Goal: Task Accomplishment & Management: Manage account settings

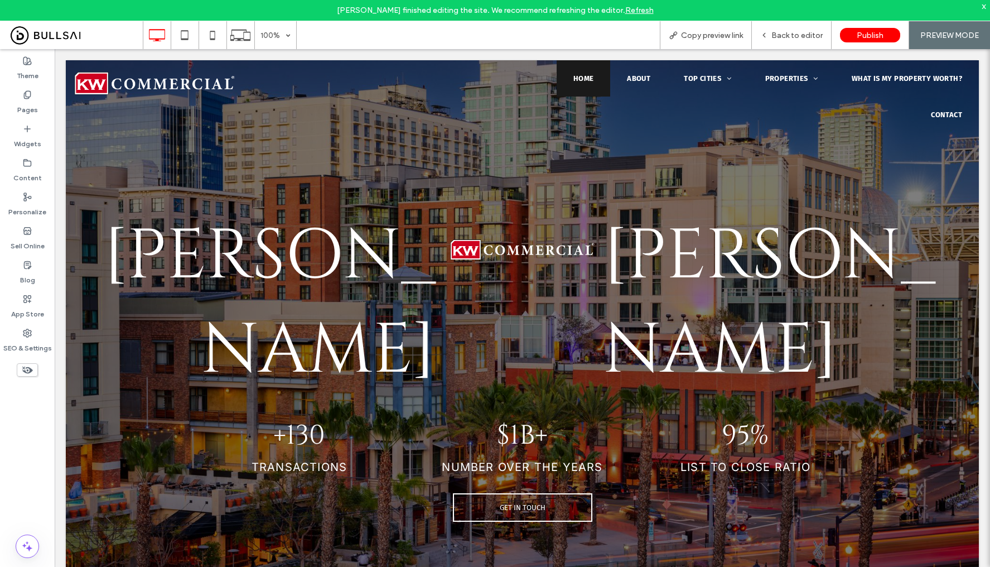
click at [634, 11] on link "Refresh" at bounding box center [639, 10] width 28 height 9
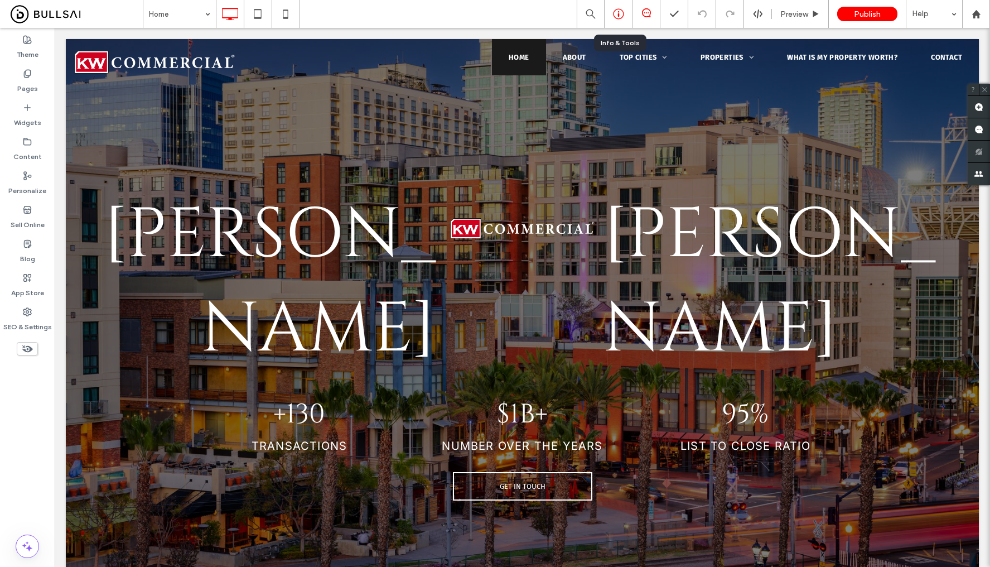
click at [619, 13] on icon at bounding box center [618, 13] width 11 height 11
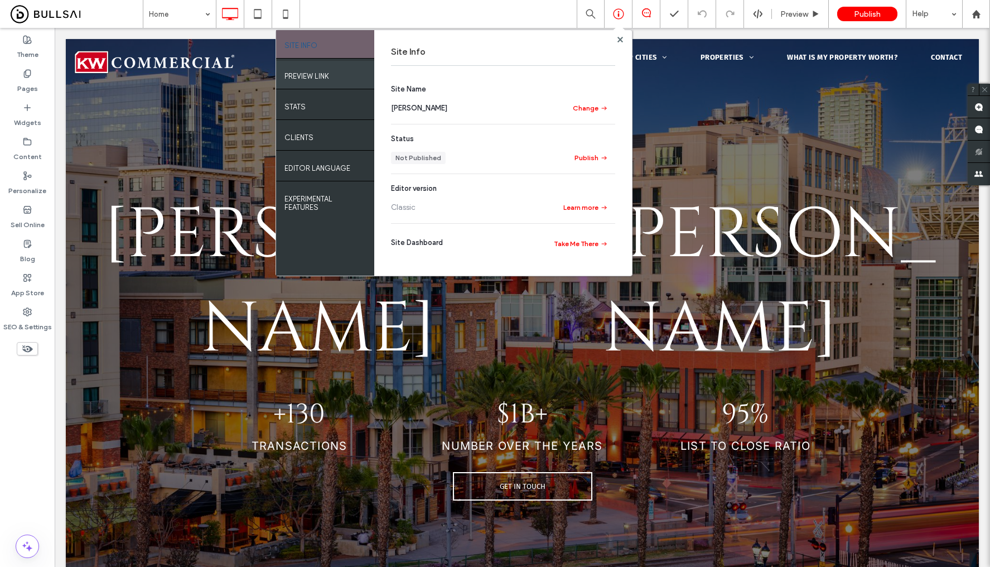
click at [360, 76] on div "PREVIEW LINK" at bounding box center [325, 75] width 98 height 28
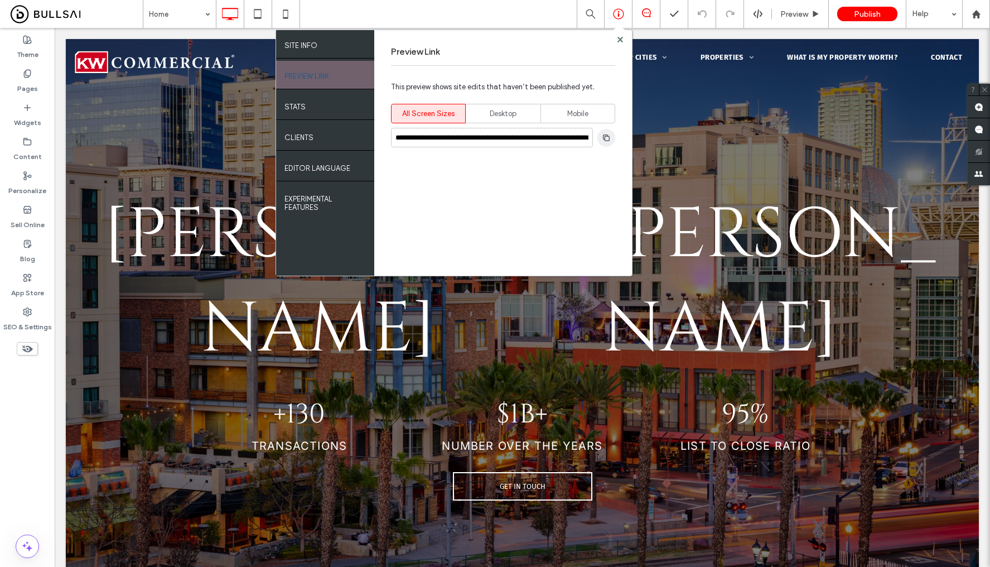
click at [606, 134] on use "button" at bounding box center [606, 137] width 7 height 7
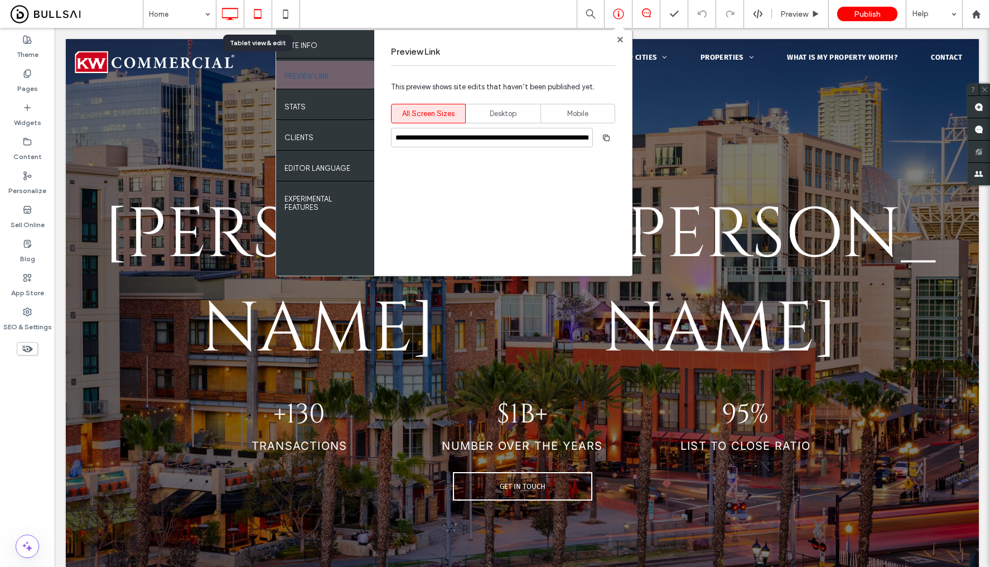
click at [257, 17] on use at bounding box center [257, 13] width 7 height 9
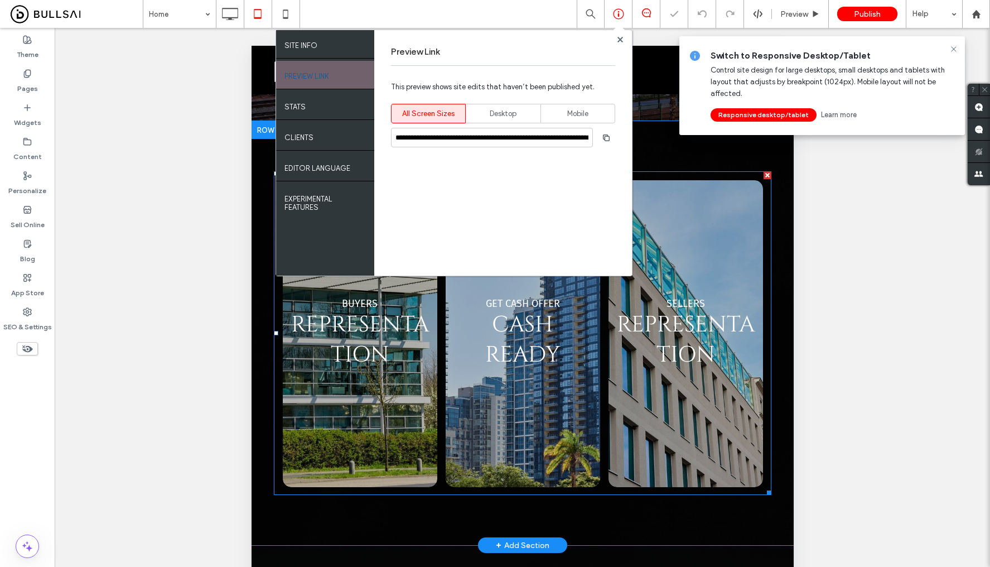
scroll to position [522, 0]
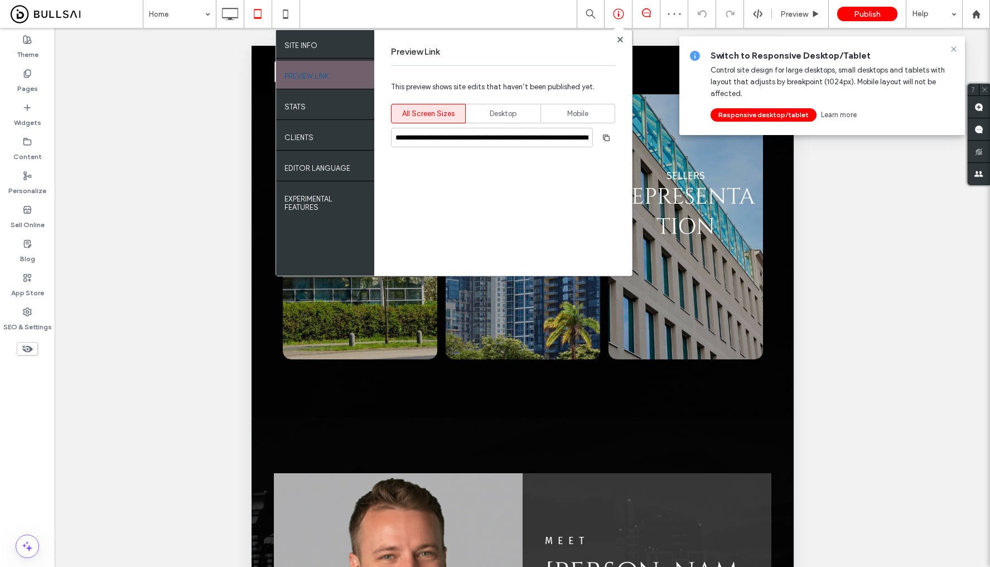
click at [861, 268] on div "Unhide? Yes Unhide? Yes Unhide? Yes Unhide? Yes" at bounding box center [522, 311] width 935 height 567
click at [953, 49] on use at bounding box center [953, 48] width 5 height 5
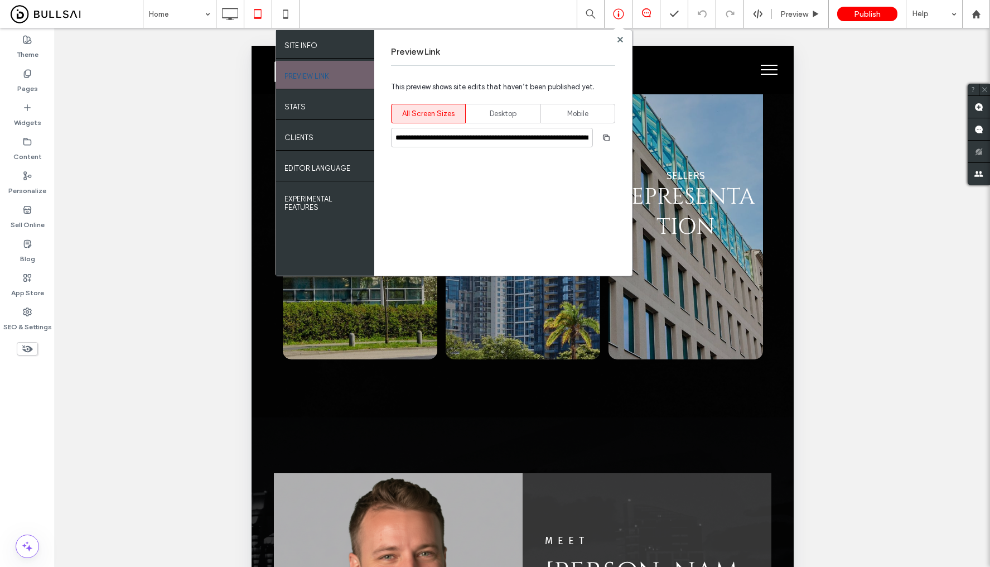
click at [766, 73] on button "menu" at bounding box center [768, 69] width 29 height 29
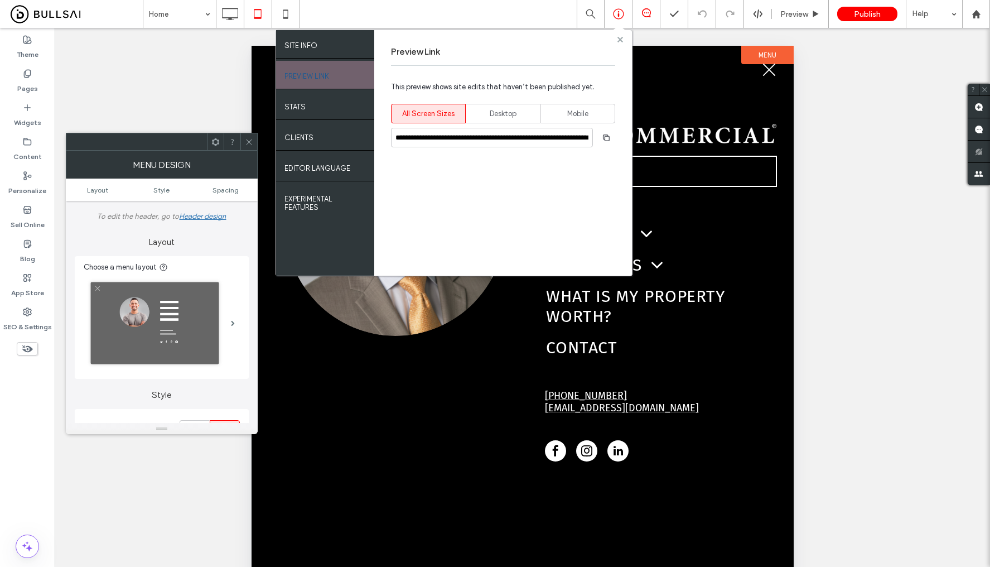
click at [621, 41] on use at bounding box center [620, 39] width 6 height 6
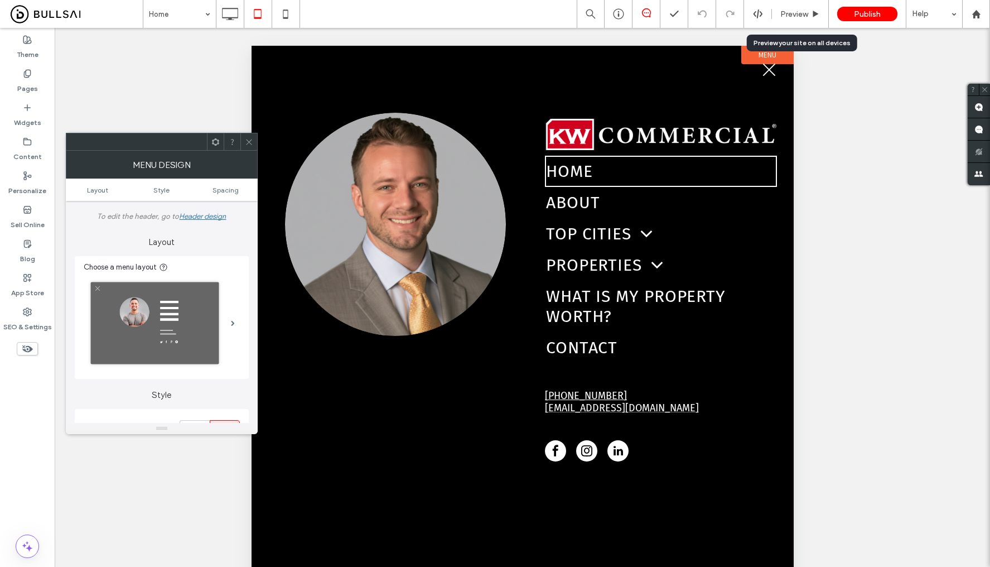
drag, startPoint x: 783, startPoint y: 12, endPoint x: 760, endPoint y: 28, distance: 27.6
click at [783, 12] on span "Preview" at bounding box center [794, 13] width 28 height 9
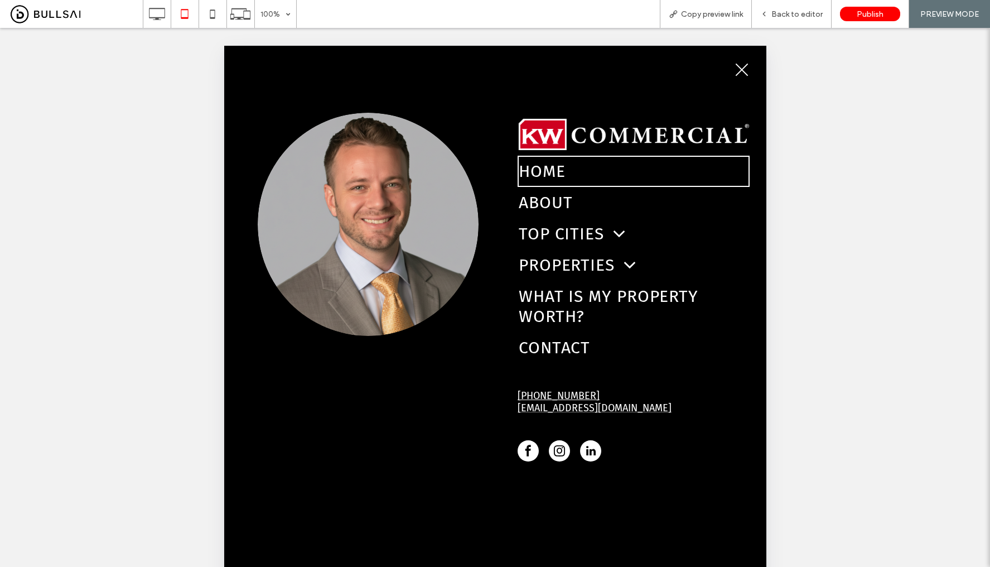
click at [735, 69] on span "menu" at bounding box center [741, 70] width 13 height 13
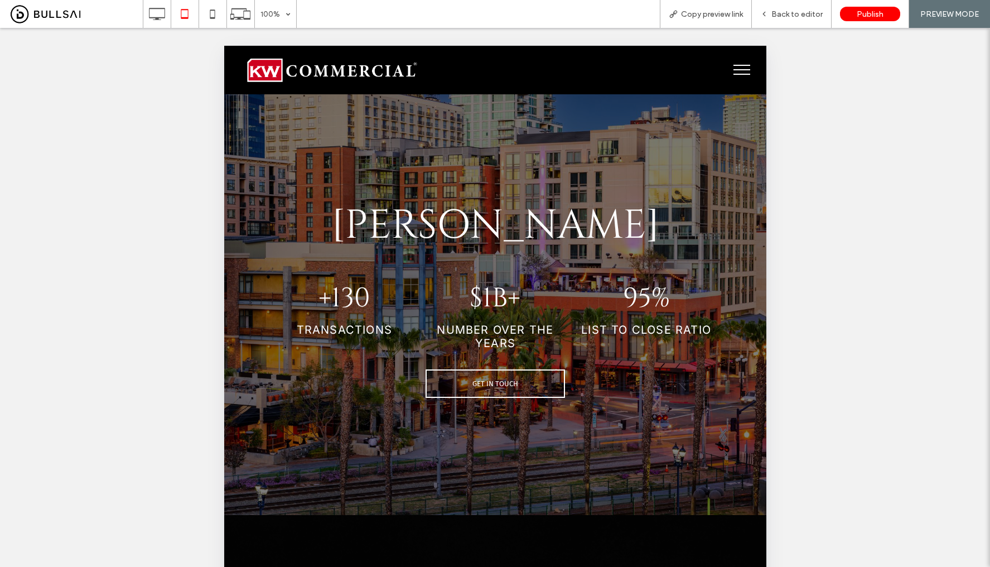
click at [731, 64] on button "menu" at bounding box center [741, 69] width 29 height 29
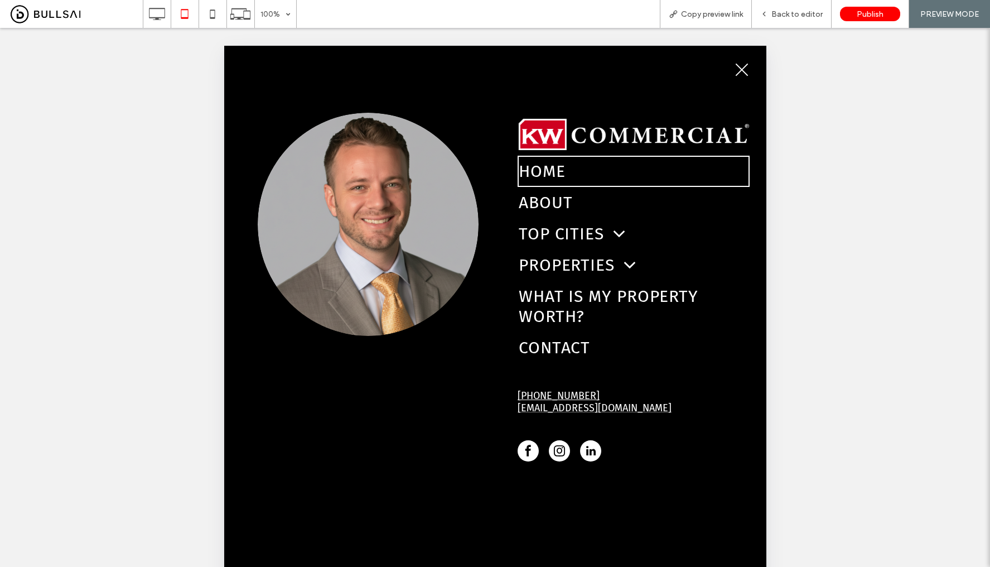
click at [746, 72] on button "menu" at bounding box center [741, 69] width 29 height 29
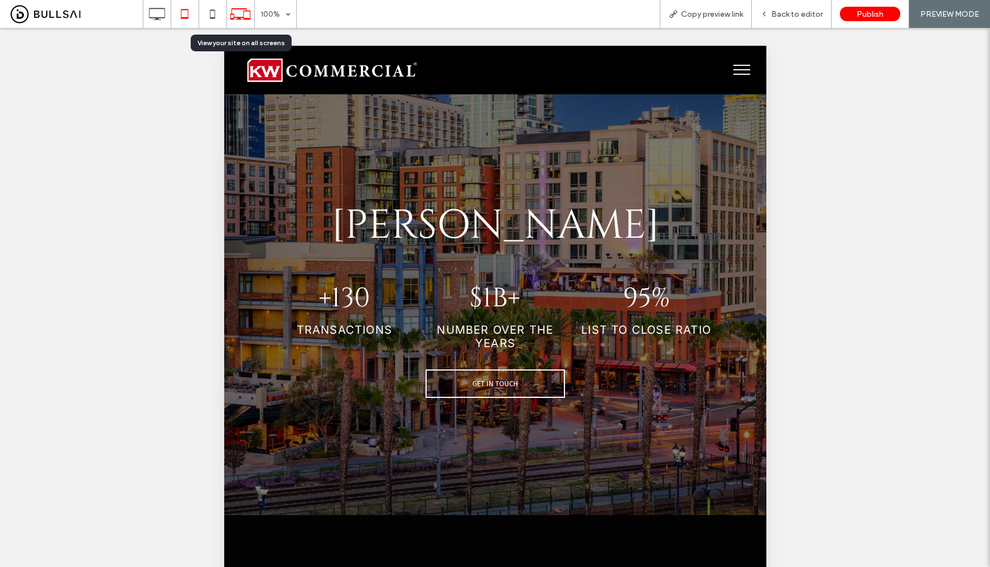
click at [243, 16] on icon at bounding box center [240, 13] width 21 height 21
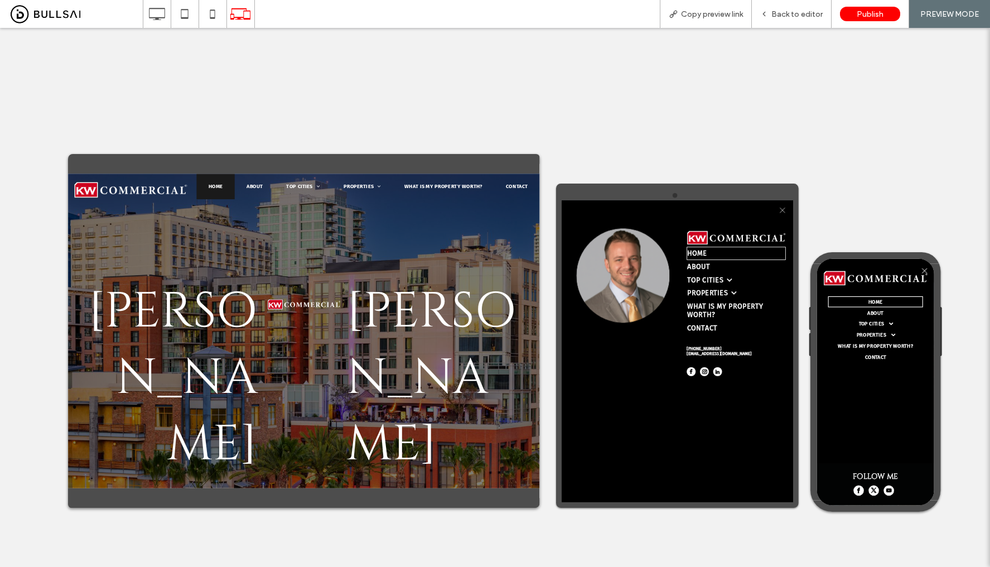
click at [989, 284] on button "menu" at bounding box center [1008, 279] width 22 height 22
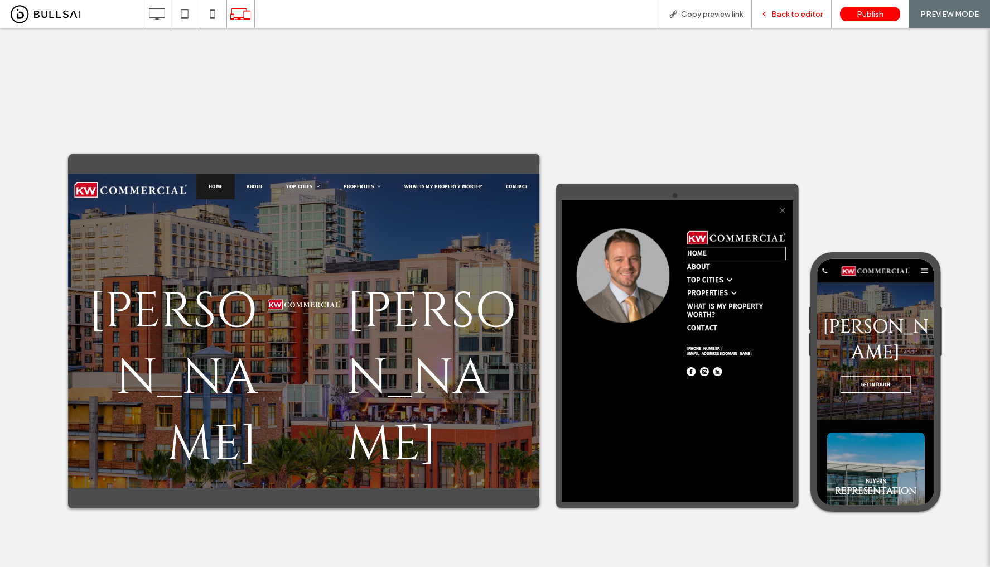
click at [791, 9] on span "Back to editor" at bounding box center [796, 13] width 51 height 9
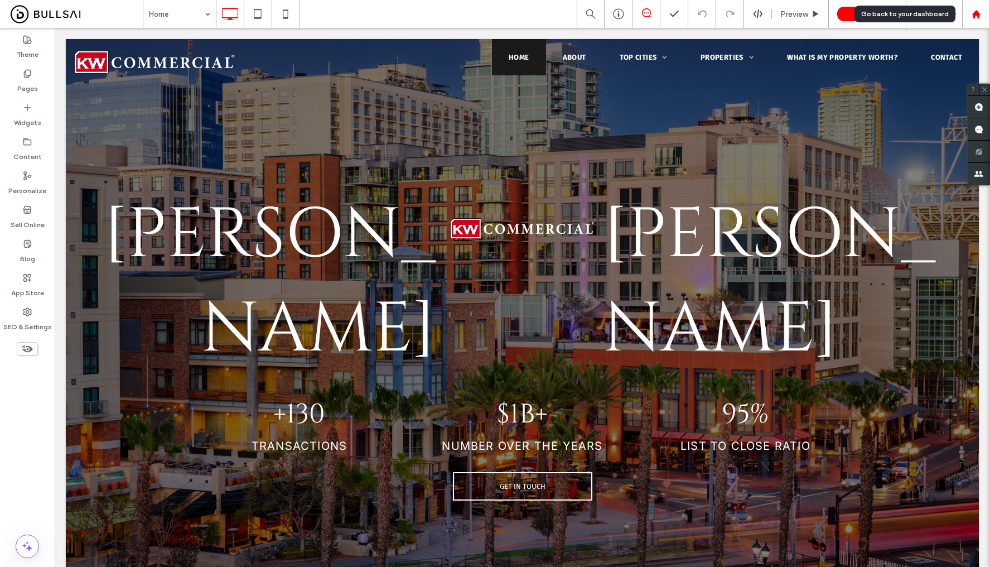
click at [977, 16] on icon at bounding box center [976, 13] width 9 height 9
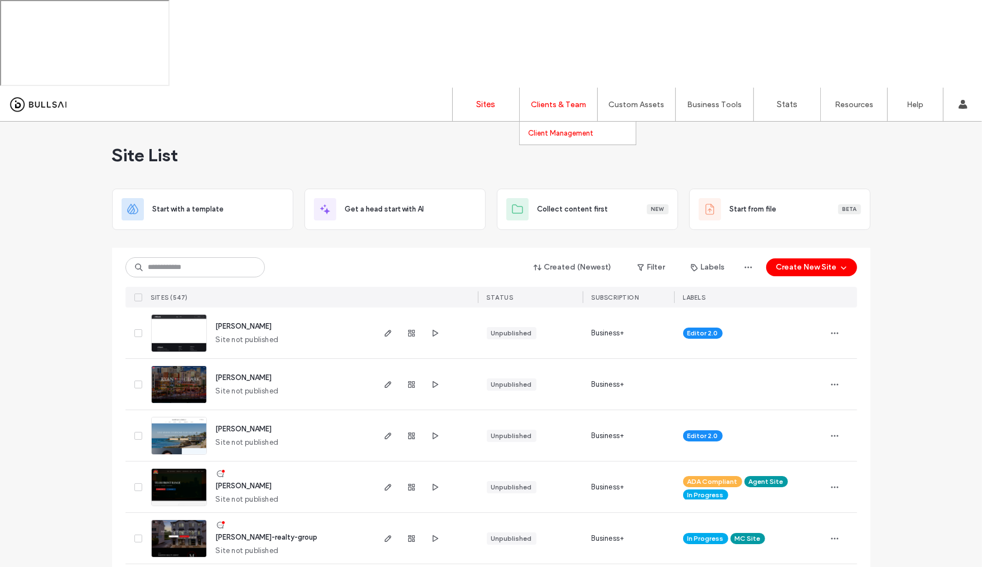
click at [559, 129] on label "Client Management" at bounding box center [560, 133] width 65 height 8
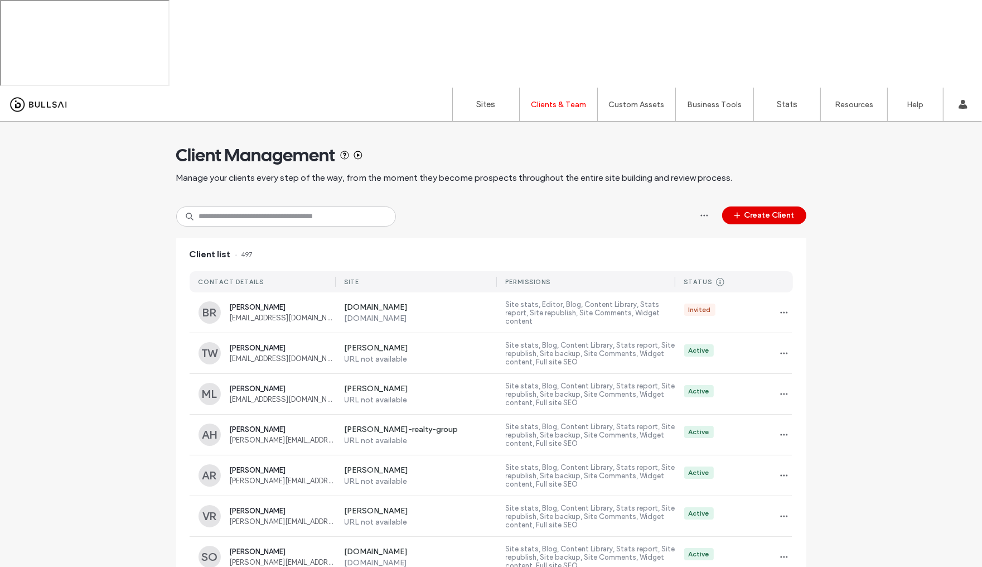
click at [747, 206] on button "Create Client" at bounding box center [764, 215] width 84 height 18
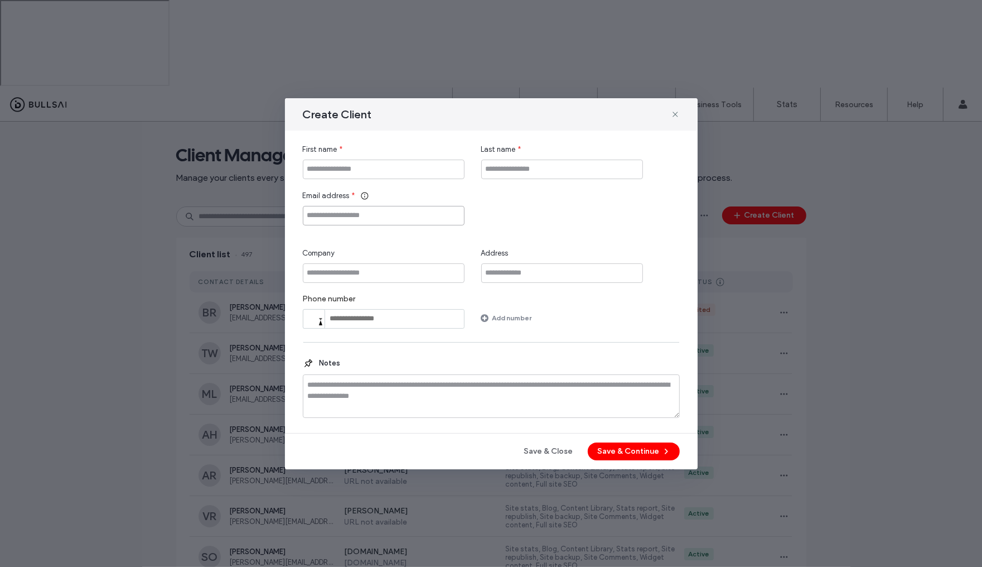
click at [385, 218] on input "Email address" at bounding box center [384, 216] width 162 height 20
paste input "**********"
type input "**********"
click at [501, 170] on input "Last name" at bounding box center [562, 170] width 162 height 20
paste input "*****"
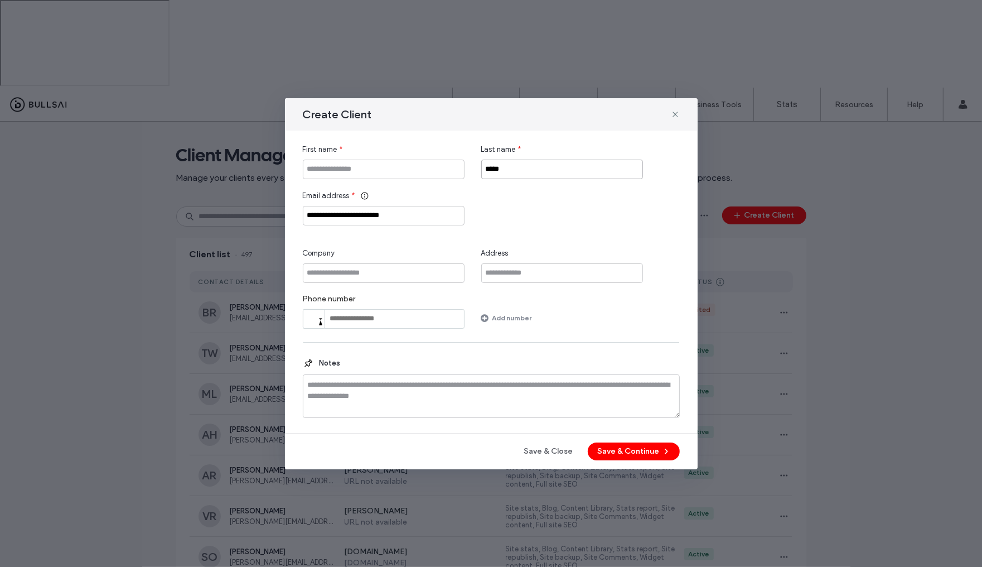
type input "*****"
click at [411, 166] on input "First name" at bounding box center [384, 170] width 162 height 20
type input "****"
click at [621, 455] on button "Save & Continue" at bounding box center [634, 451] width 92 height 18
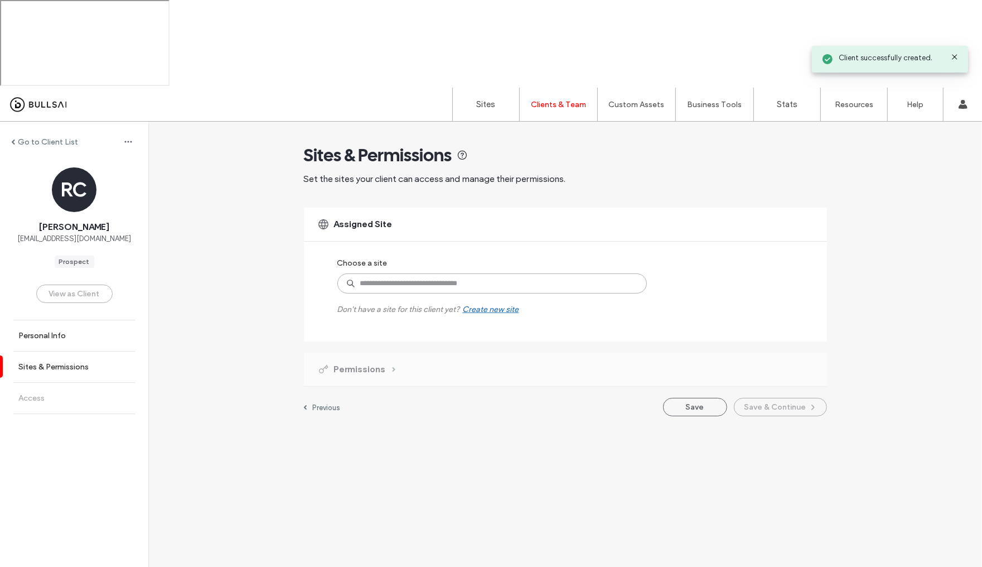
click at [448, 273] on input at bounding box center [492, 283] width 310 height 20
type input "****"
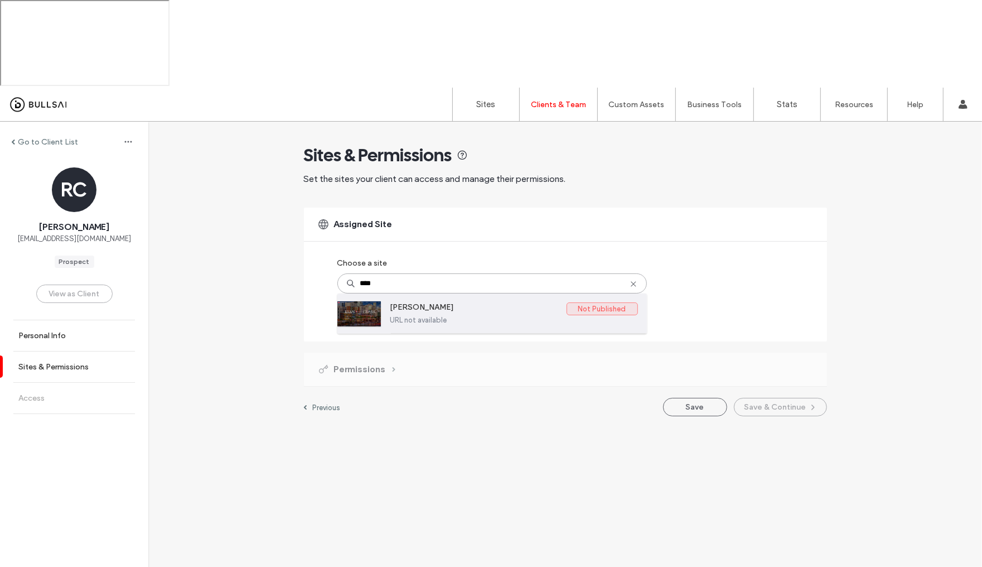
click at [460, 302] on label "ryan-clark" at bounding box center [478, 308] width 176 height 13
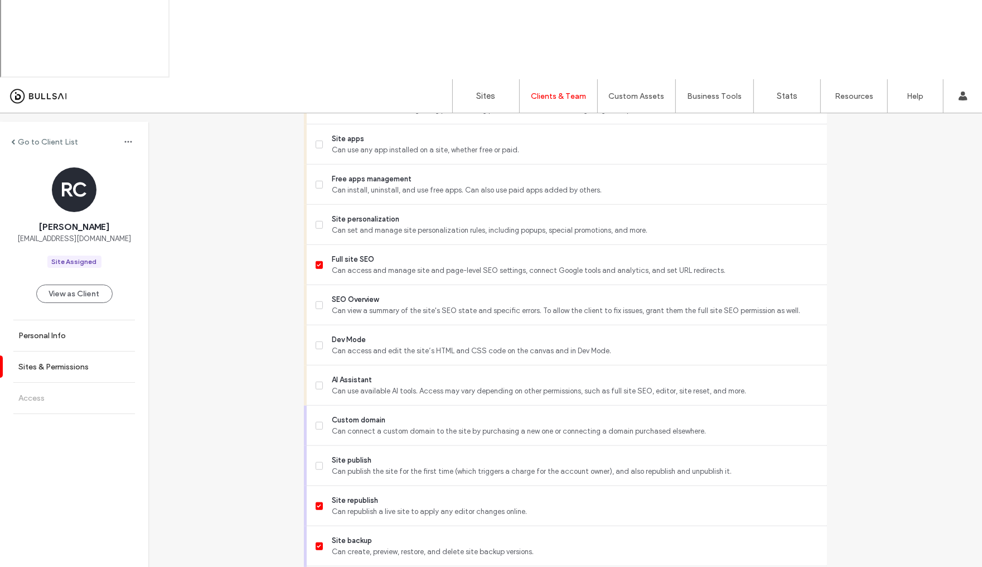
scroll to position [11, 0]
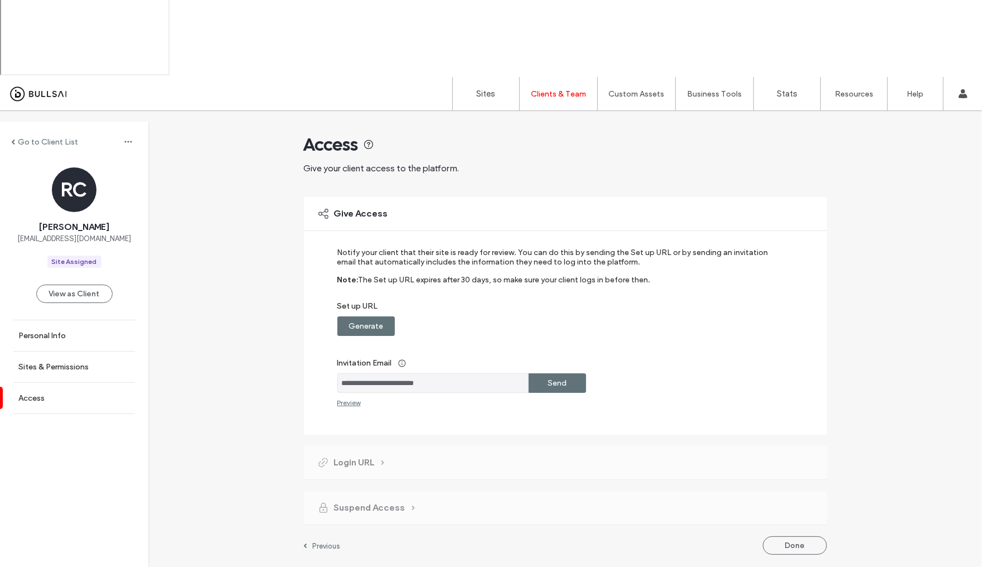
click at [562, 373] on label "Send" at bounding box center [557, 383] width 19 height 21
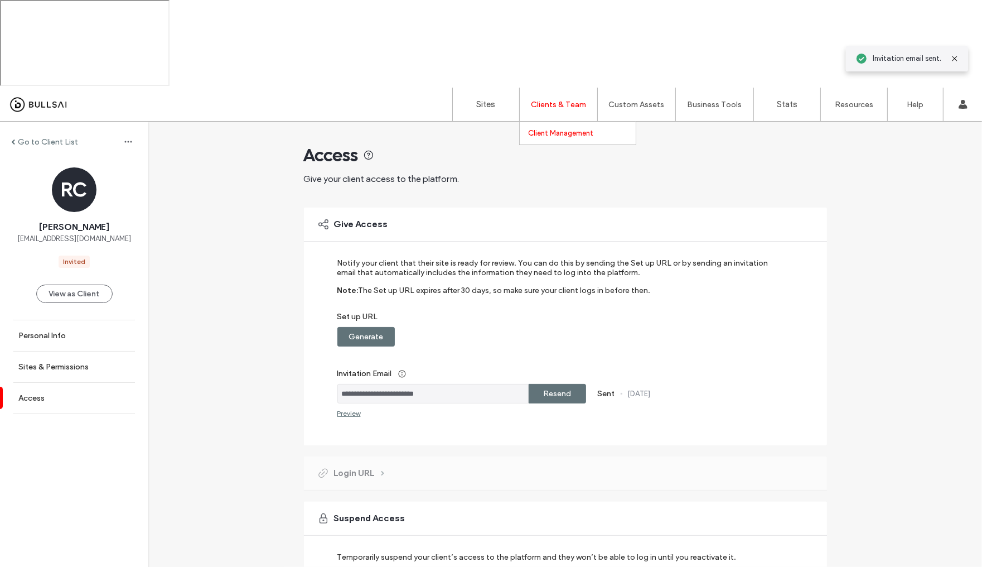
click at [558, 129] on label "Client Management" at bounding box center [560, 133] width 65 height 8
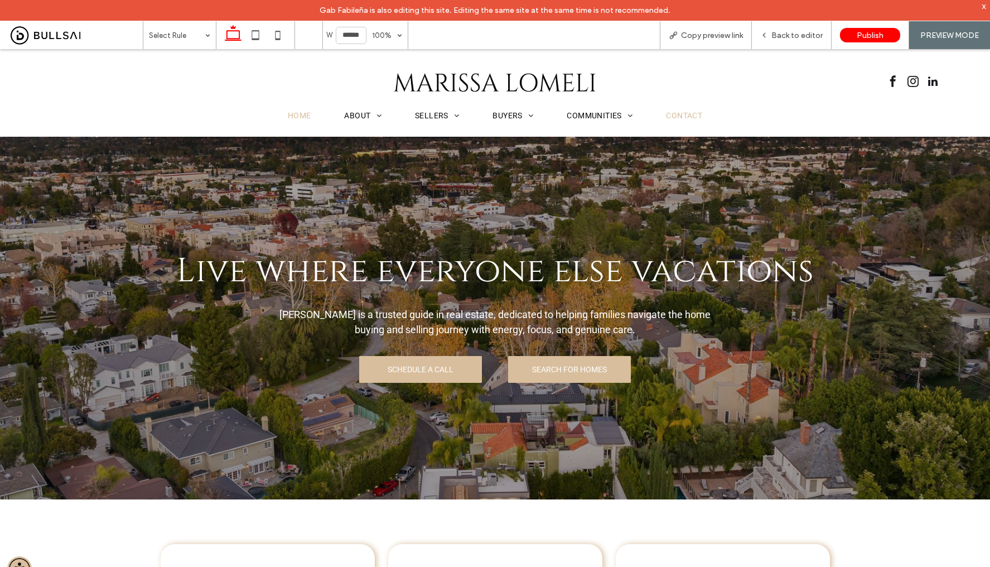
click at [678, 112] on span "Contact" at bounding box center [684, 115] width 36 height 9
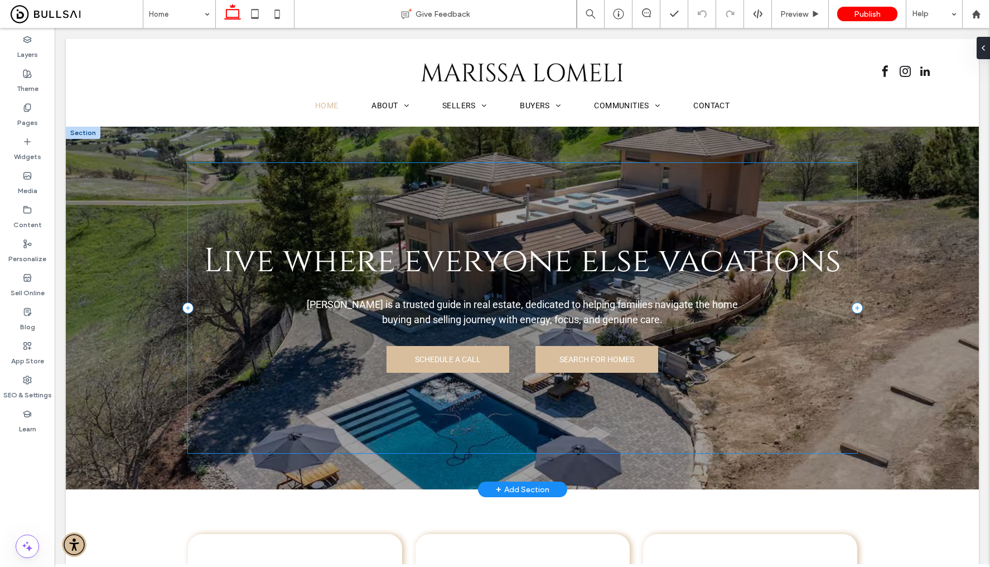
click at [804, 163] on div "Live where everyone else vacations Marissa Lomeli is a trusted guide in real es…" at bounding box center [522, 307] width 669 height 289
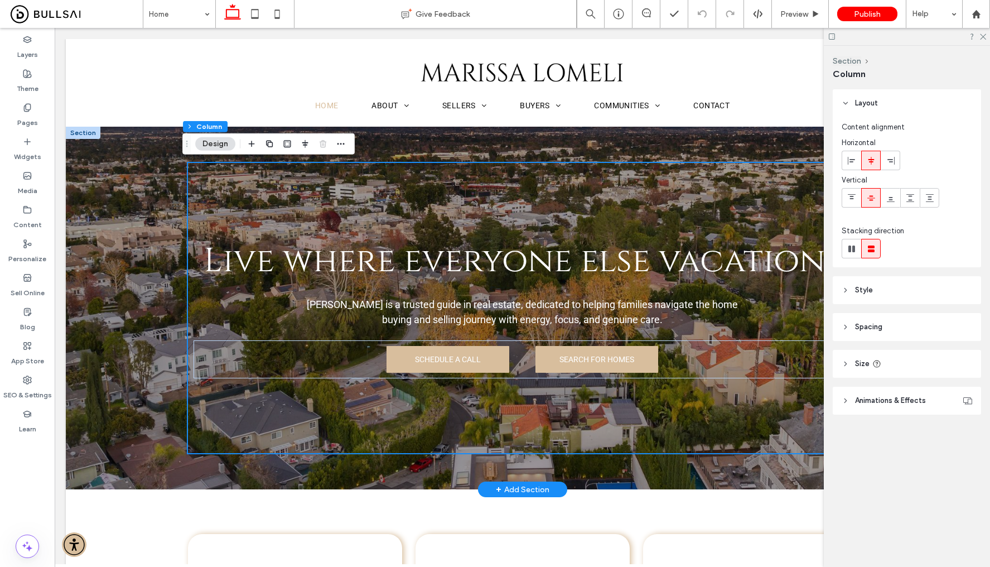
click at [795, 151] on div "Live where everyone else vacations Marissa Lomeli is a trusted guide in real es…" at bounding box center [522, 308] width 669 height 363
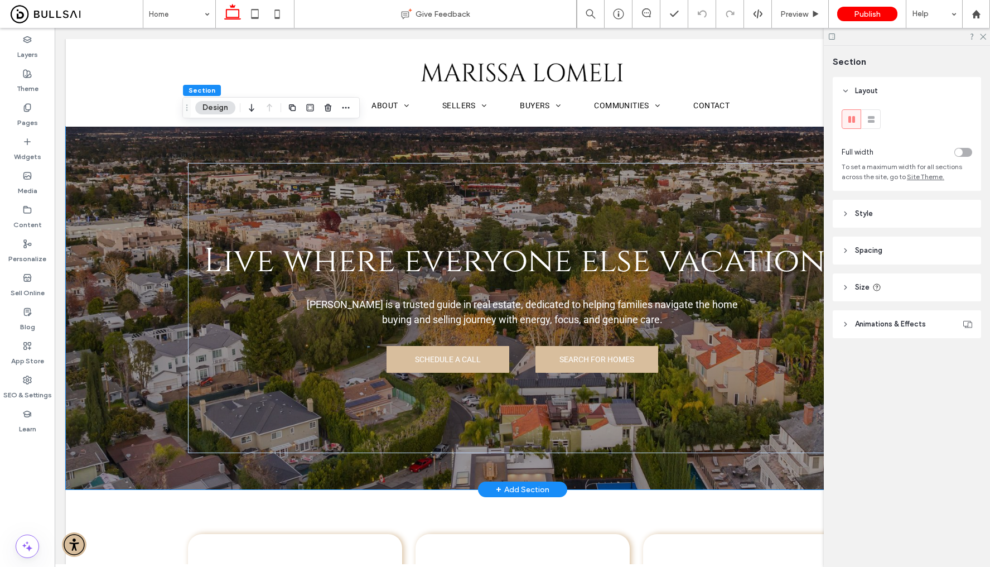
click at [165, 150] on div at bounding box center [522, 308] width 913 height 363
click at [132, 216] on div at bounding box center [522, 308] width 913 height 363
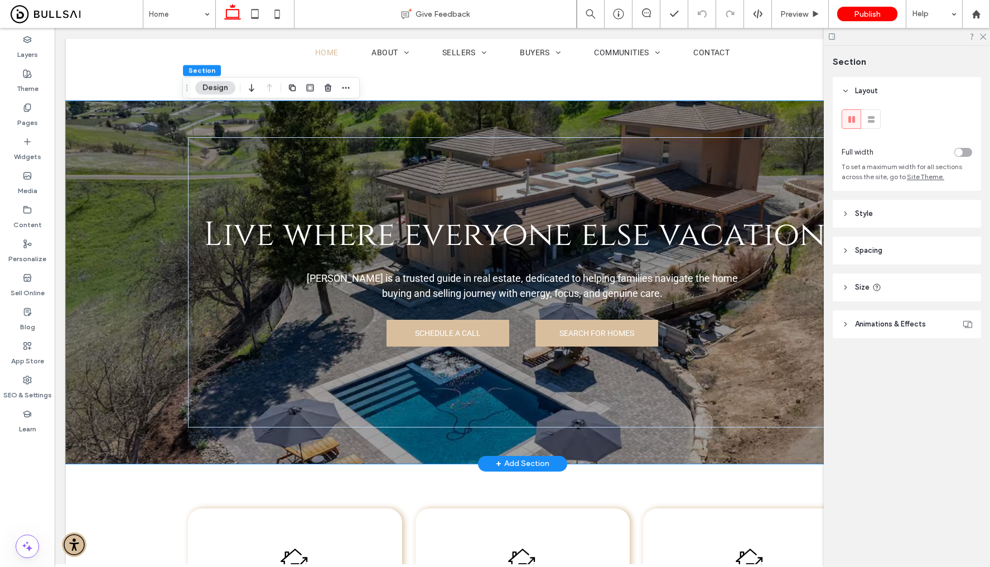
scroll to position [27, 0]
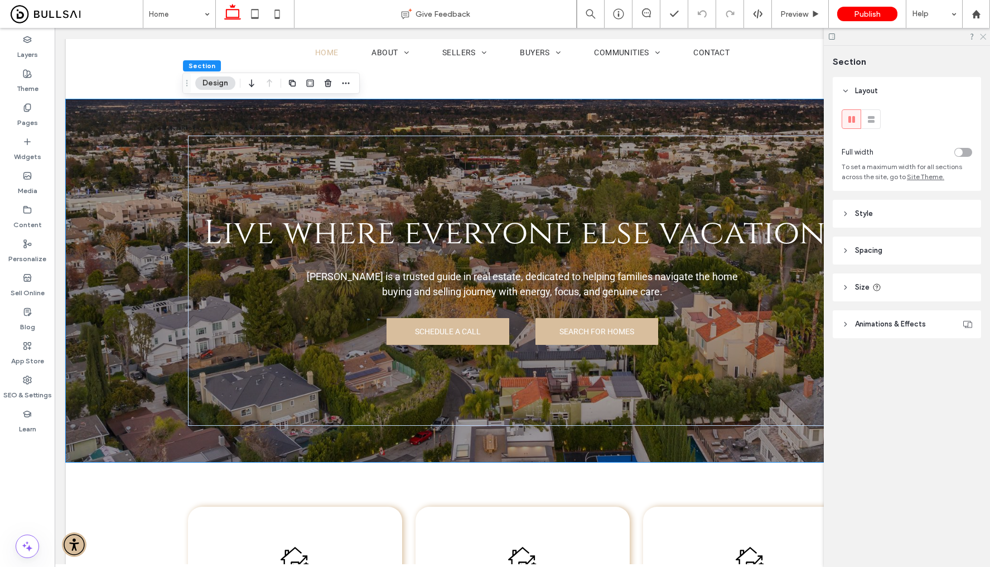
click at [986, 39] on use at bounding box center [983, 37] width 6 height 6
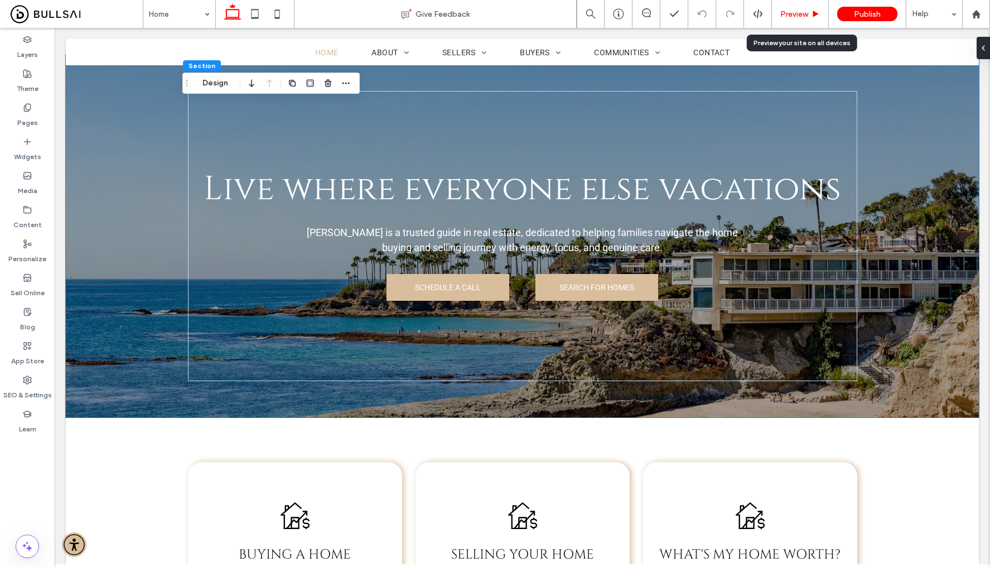
click at [804, 20] on div "Preview" at bounding box center [800, 14] width 57 height 28
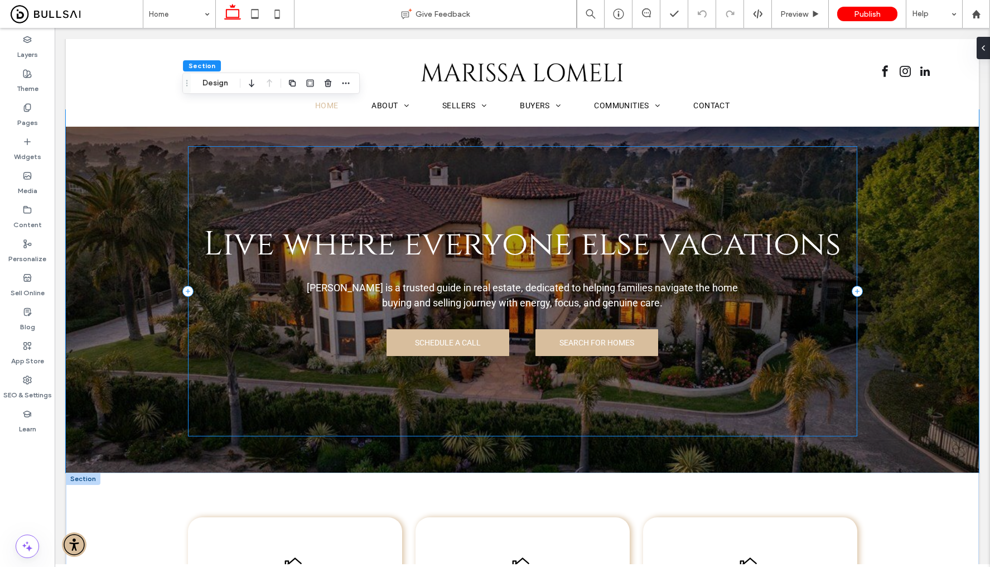
scroll to position [0, 0]
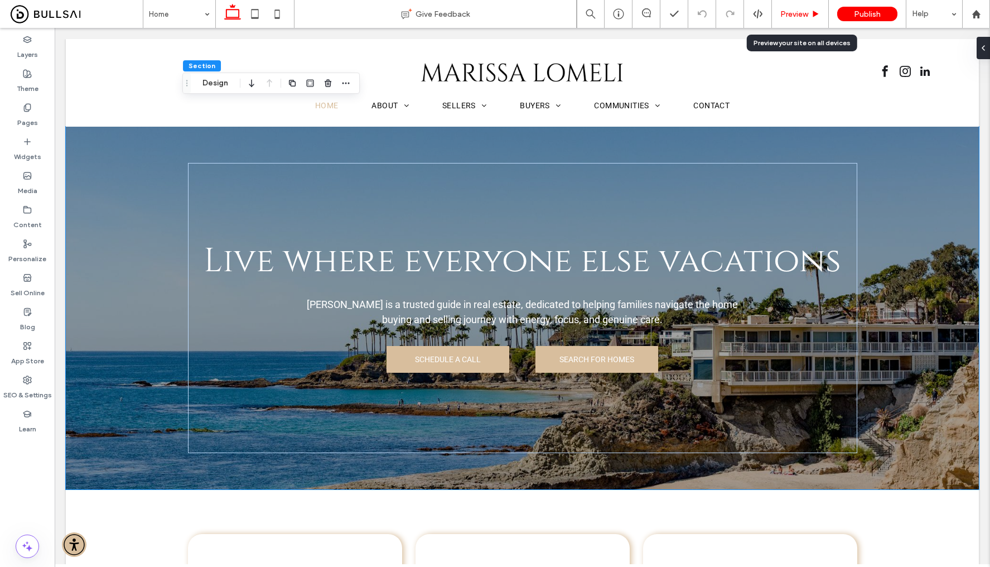
click at [798, 17] on span "Preview" at bounding box center [794, 13] width 28 height 9
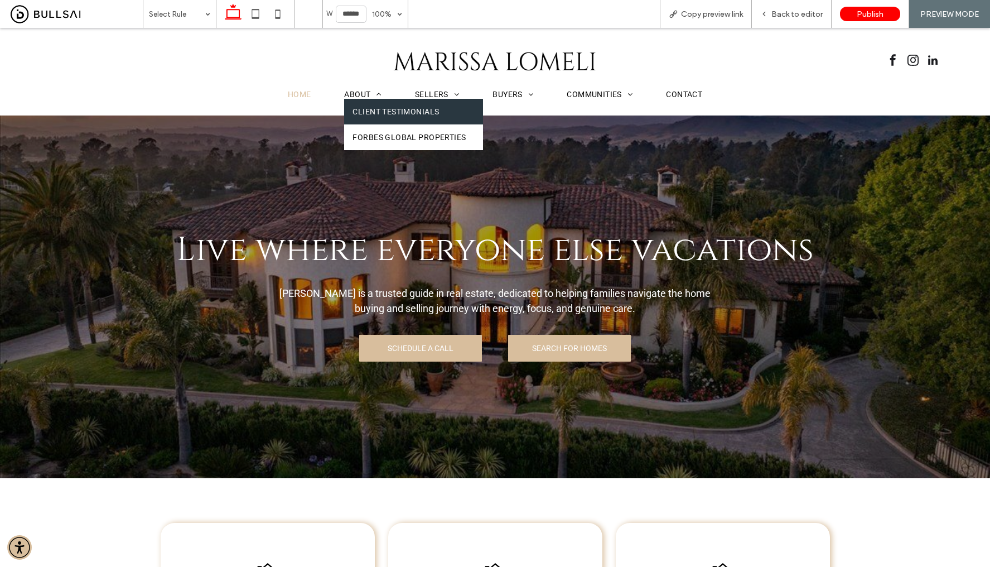
click at [360, 109] on span "Client Testimonials" at bounding box center [396, 111] width 86 height 9
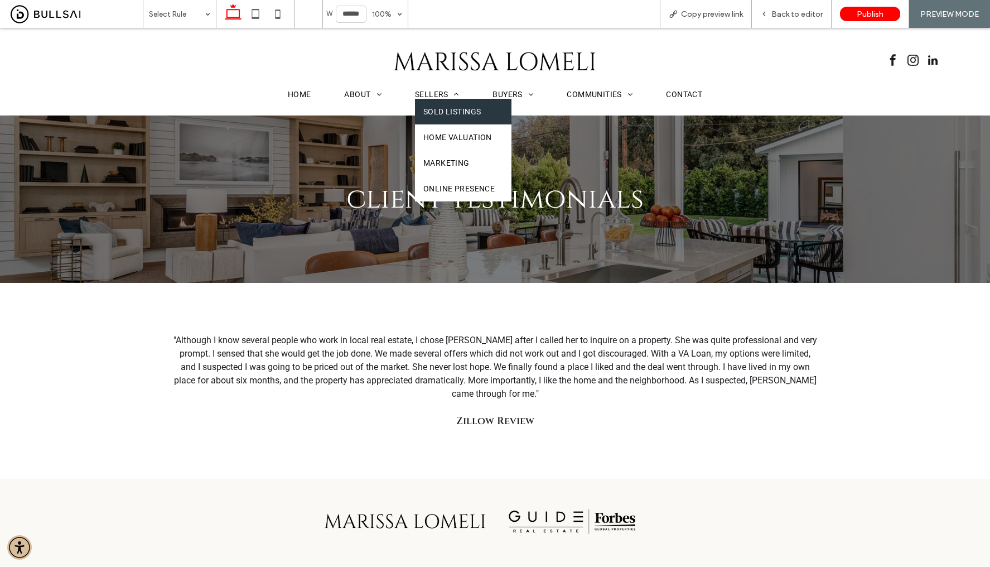
click at [427, 112] on span "Sold Listings" at bounding box center [451, 111] width 57 height 9
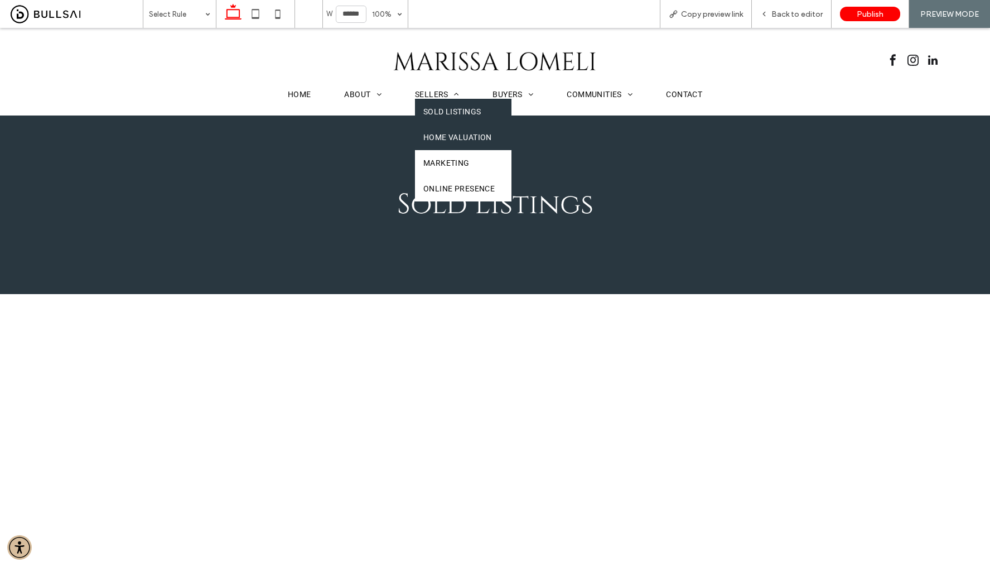
click at [451, 125] on link "Home Valuation" at bounding box center [463, 137] width 96 height 26
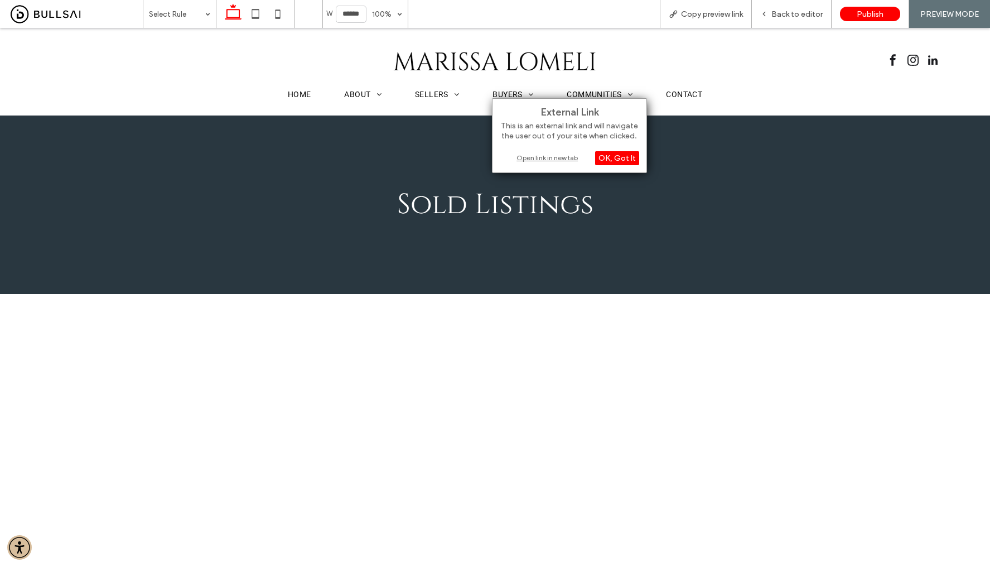
click at [563, 153] on div "Open link in new tab" at bounding box center [569, 158] width 139 height 12
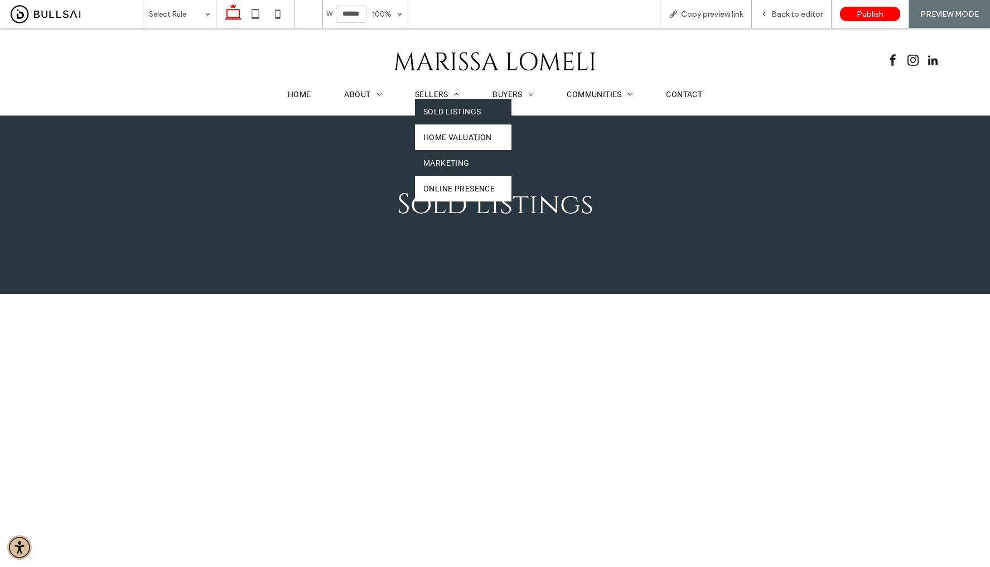
click at [460, 160] on span "Marketing" at bounding box center [446, 162] width 46 height 9
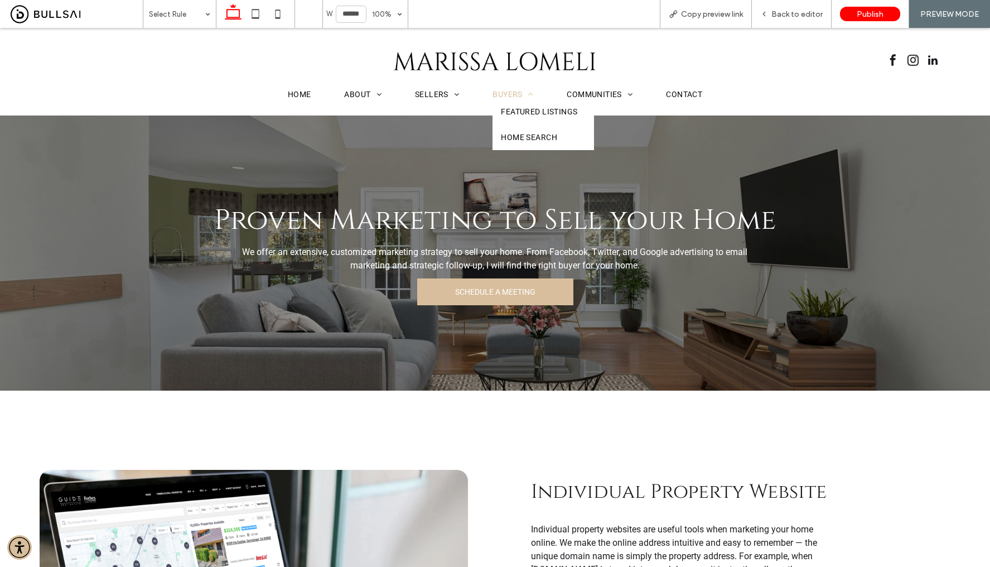
click at [515, 95] on span "Buyers" at bounding box center [512, 94] width 41 height 9
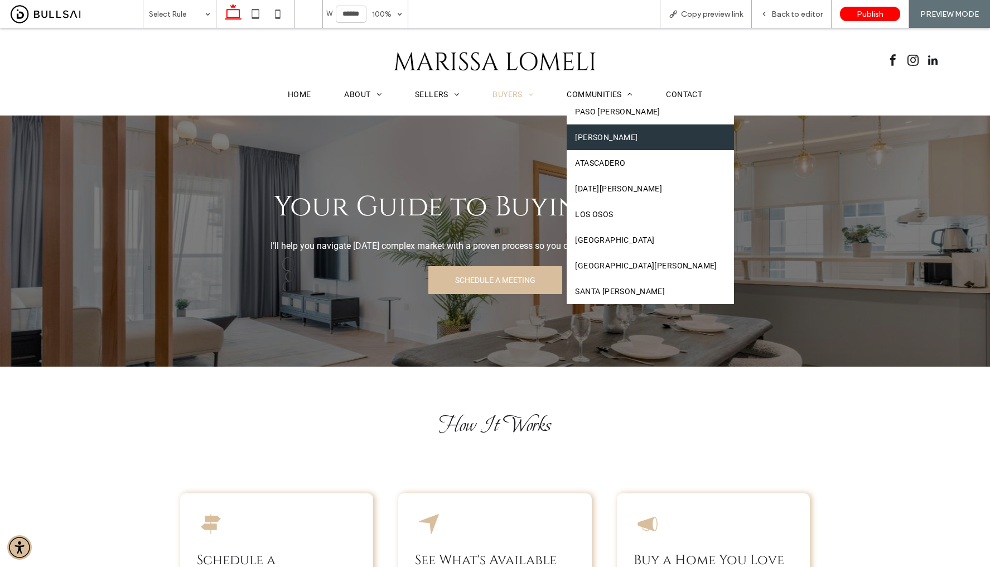
click at [592, 131] on link "Templeton" at bounding box center [650, 137] width 167 height 26
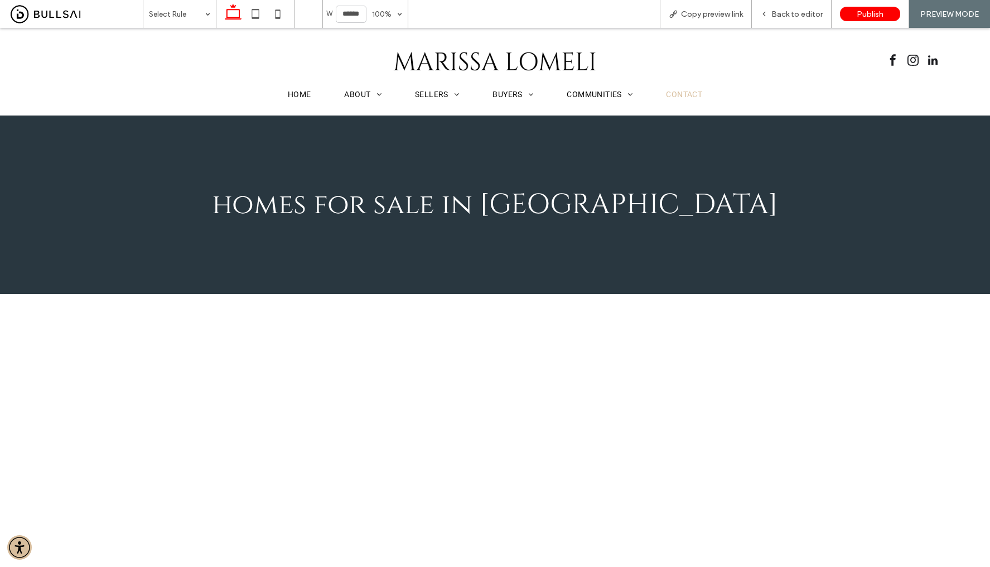
click at [691, 93] on span "Contact" at bounding box center [684, 94] width 36 height 9
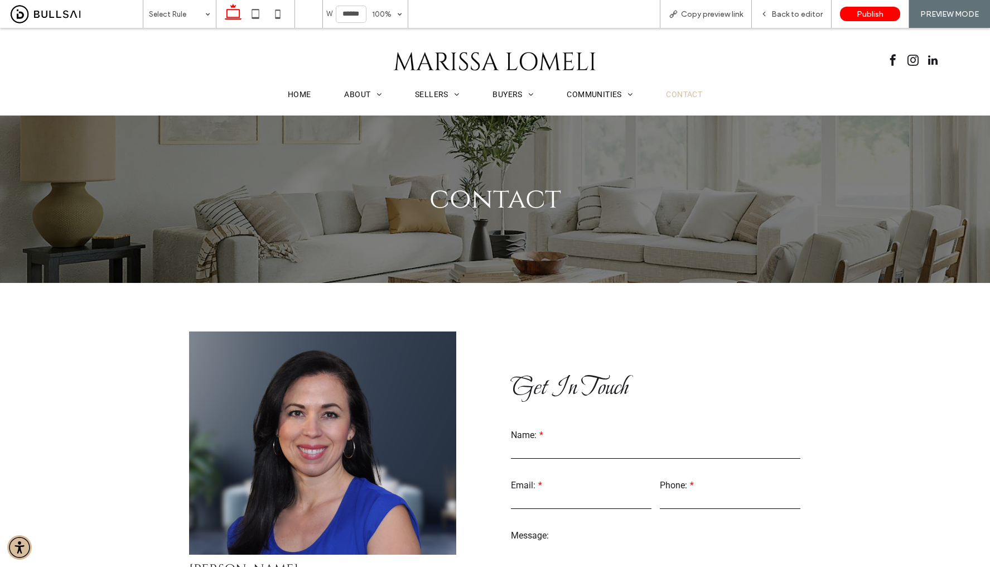
click at [460, 55] on img at bounding box center [495, 61] width 204 height 25
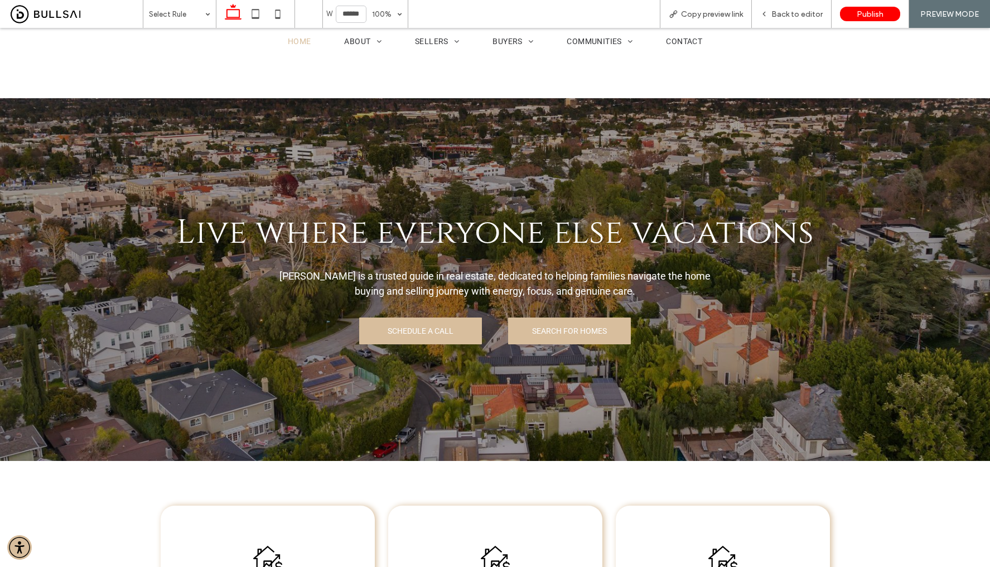
scroll to position [22, 0]
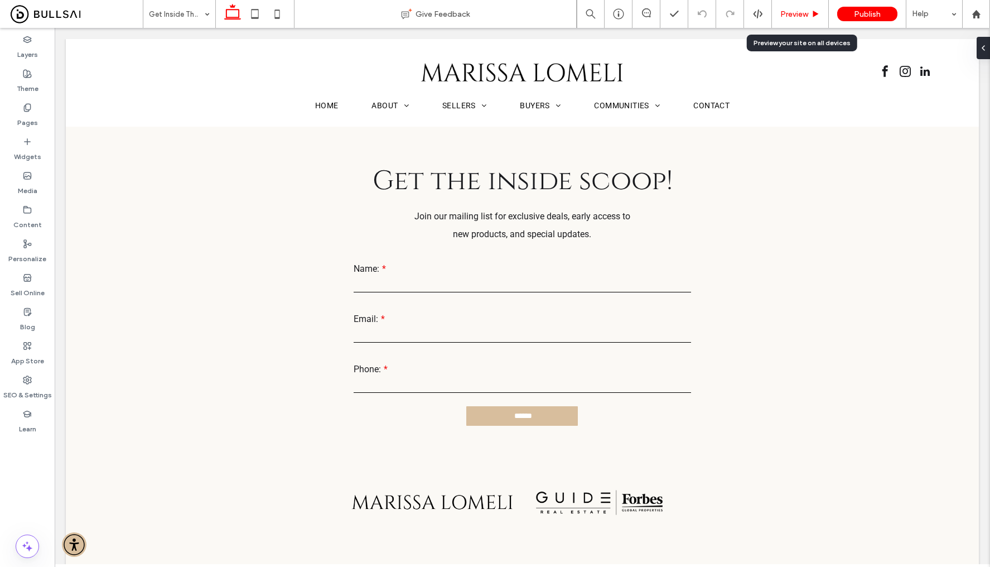
click at [791, 18] on span "Preview" at bounding box center [794, 13] width 28 height 9
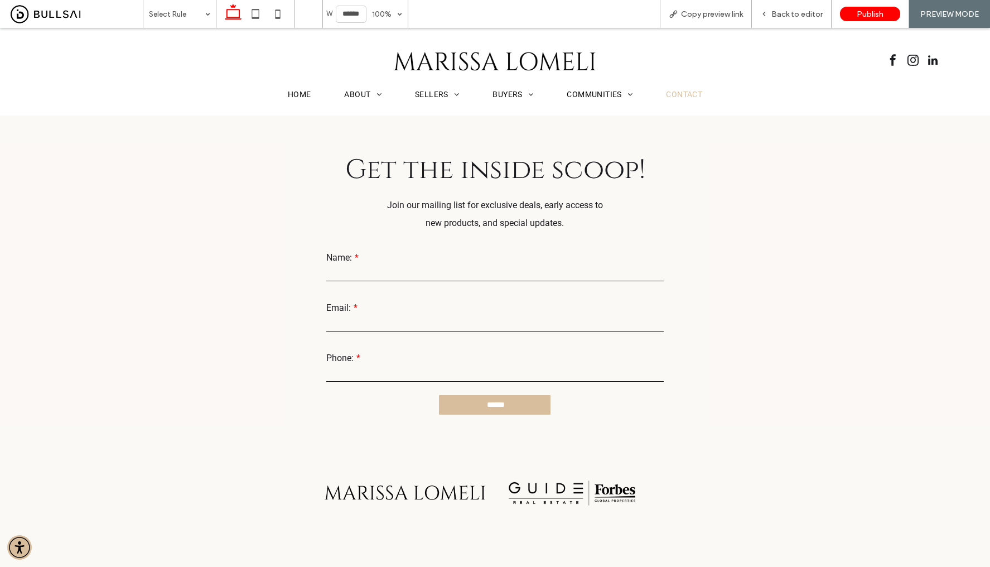
click at [690, 95] on span "Contact" at bounding box center [684, 94] width 36 height 9
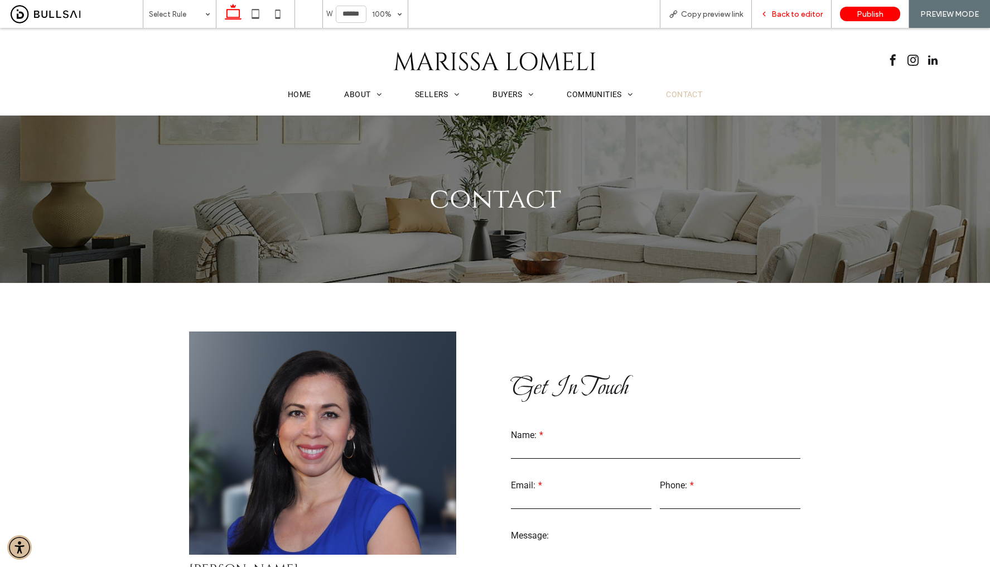
click at [788, 15] on span "Back to editor" at bounding box center [796, 13] width 51 height 9
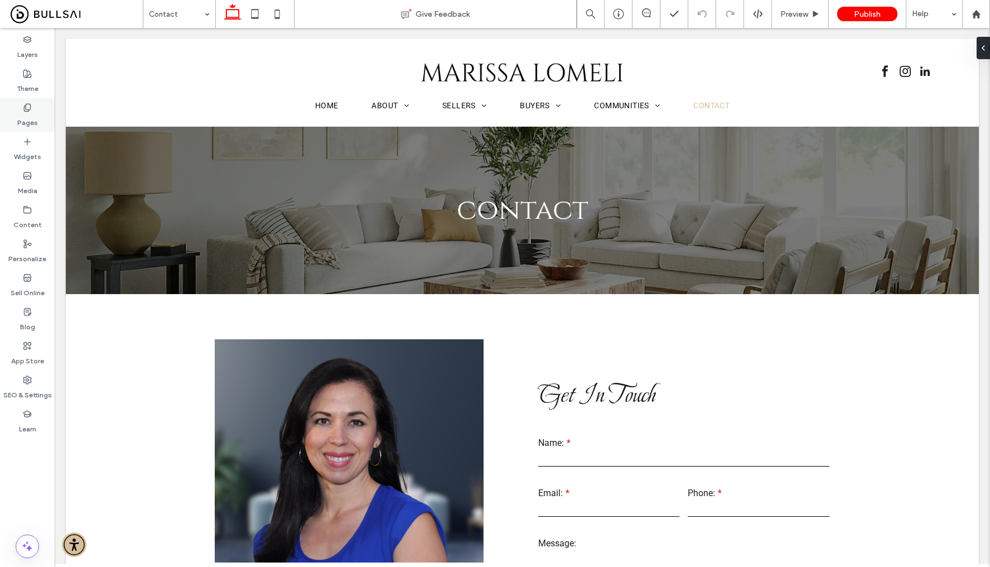
click at [33, 109] on div "Pages" at bounding box center [27, 115] width 55 height 34
